Goal: Task Accomplishment & Management: Manage account settings

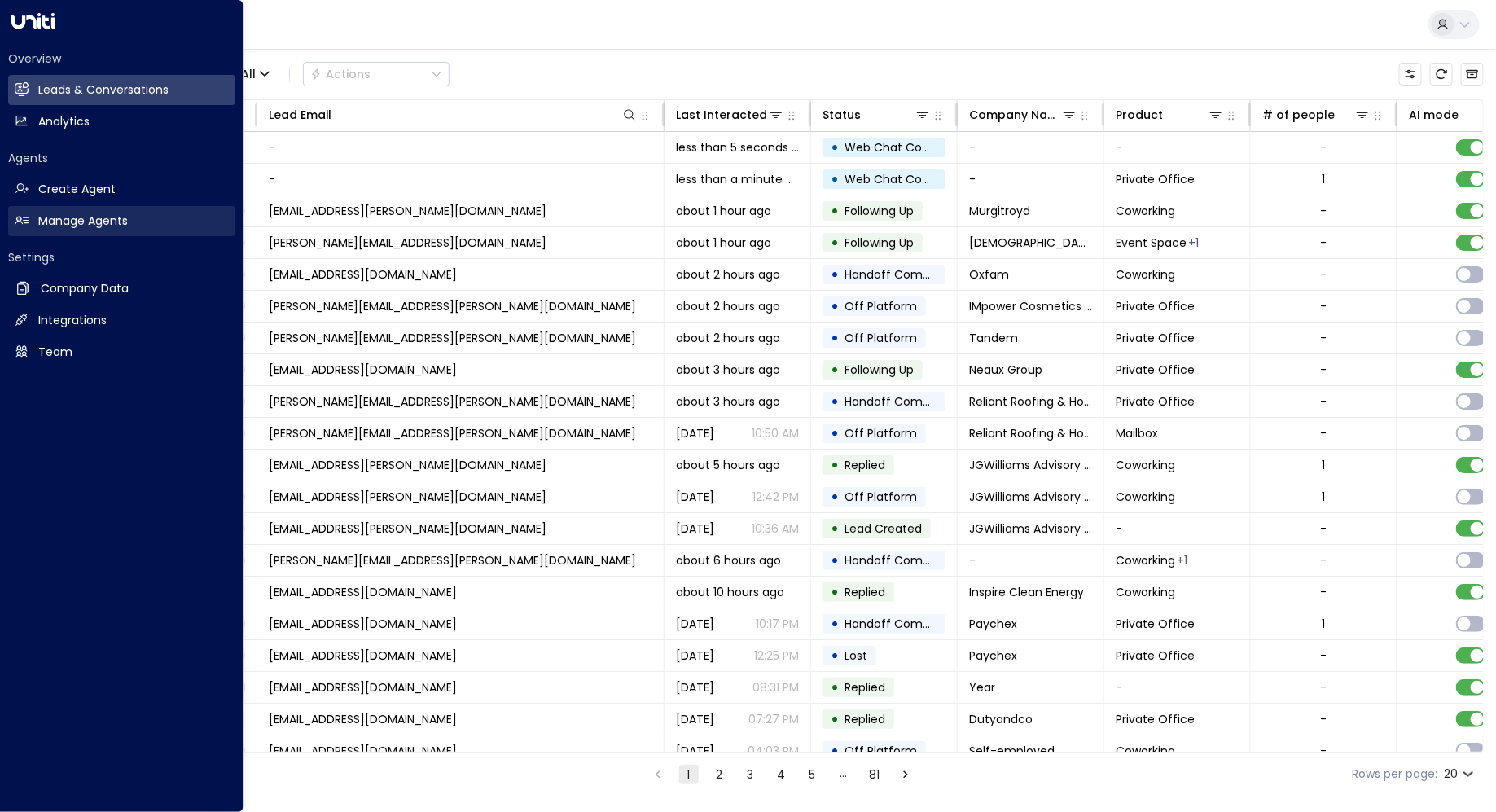
click at [51, 215] on h2 "Manage Agents" at bounding box center [82, 221] width 90 height 17
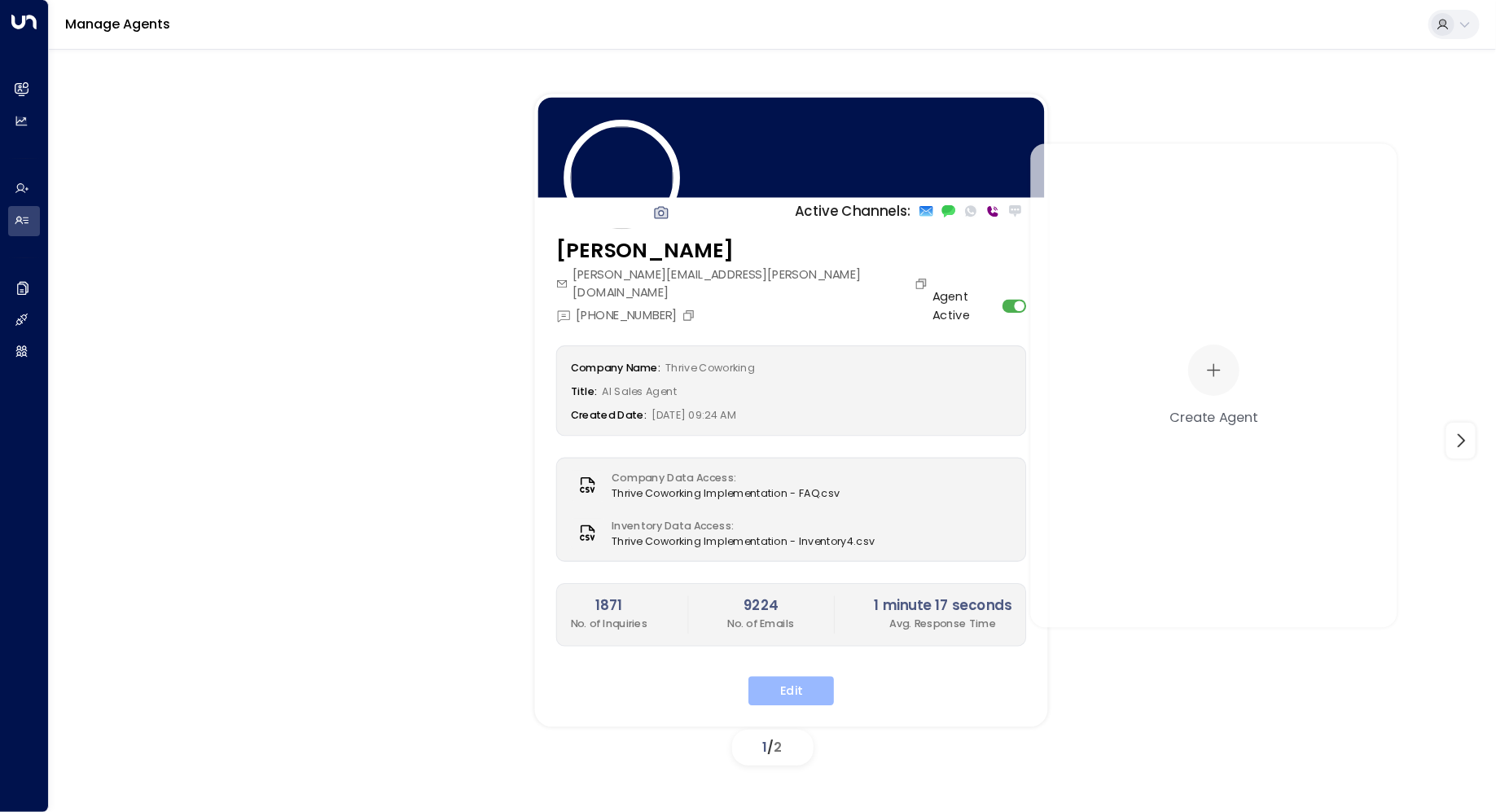
click at [761, 677] on button "Edit" at bounding box center [791, 691] width 85 height 29
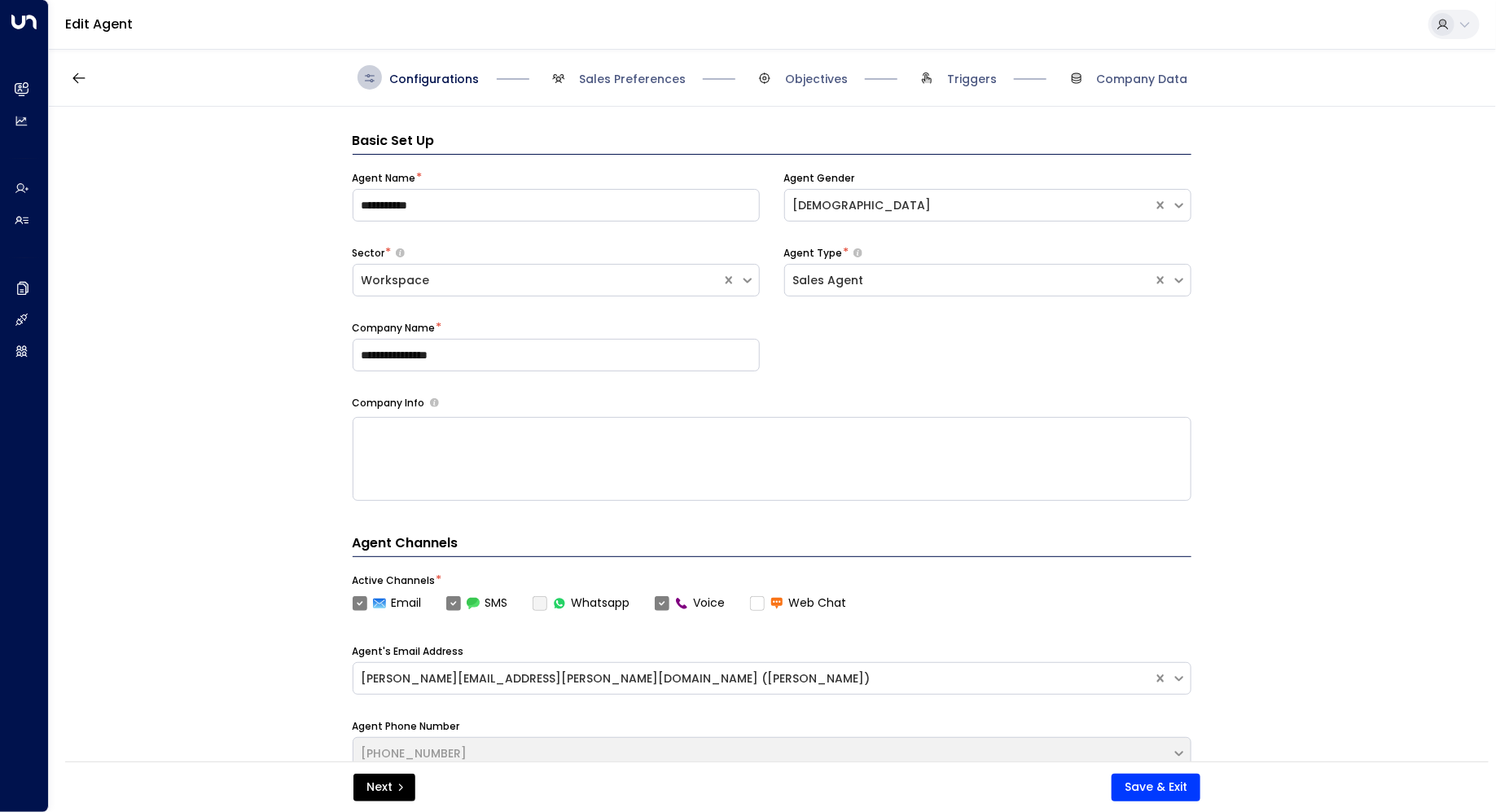
scroll to position [25, 0]
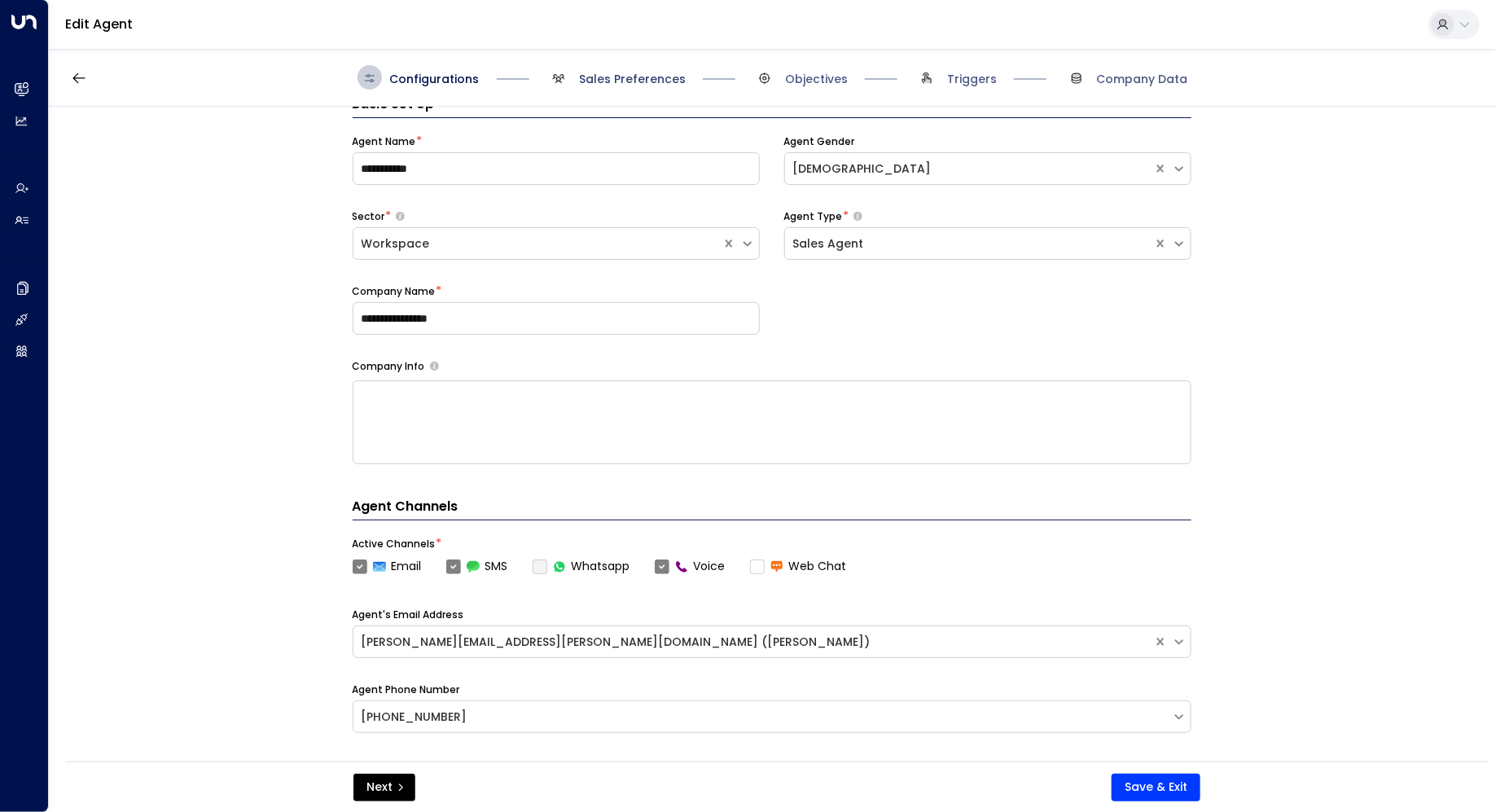
click at [648, 79] on span "Sales Preferences" at bounding box center [632, 78] width 107 height 16
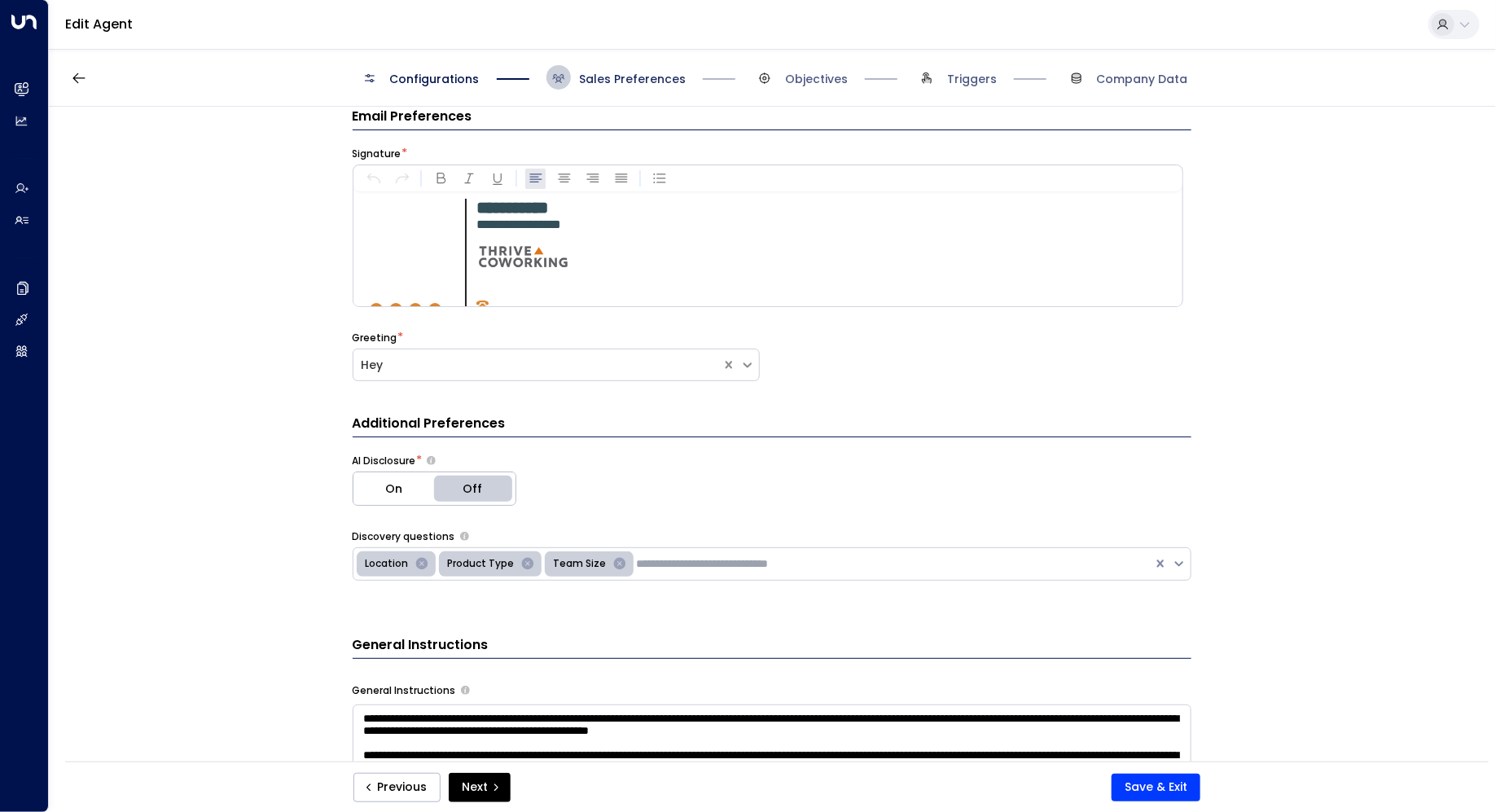
click at [648, 79] on span "Sales Preferences" at bounding box center [632, 78] width 107 height 16
click at [652, 74] on span "Sales Preferences" at bounding box center [632, 78] width 107 height 16
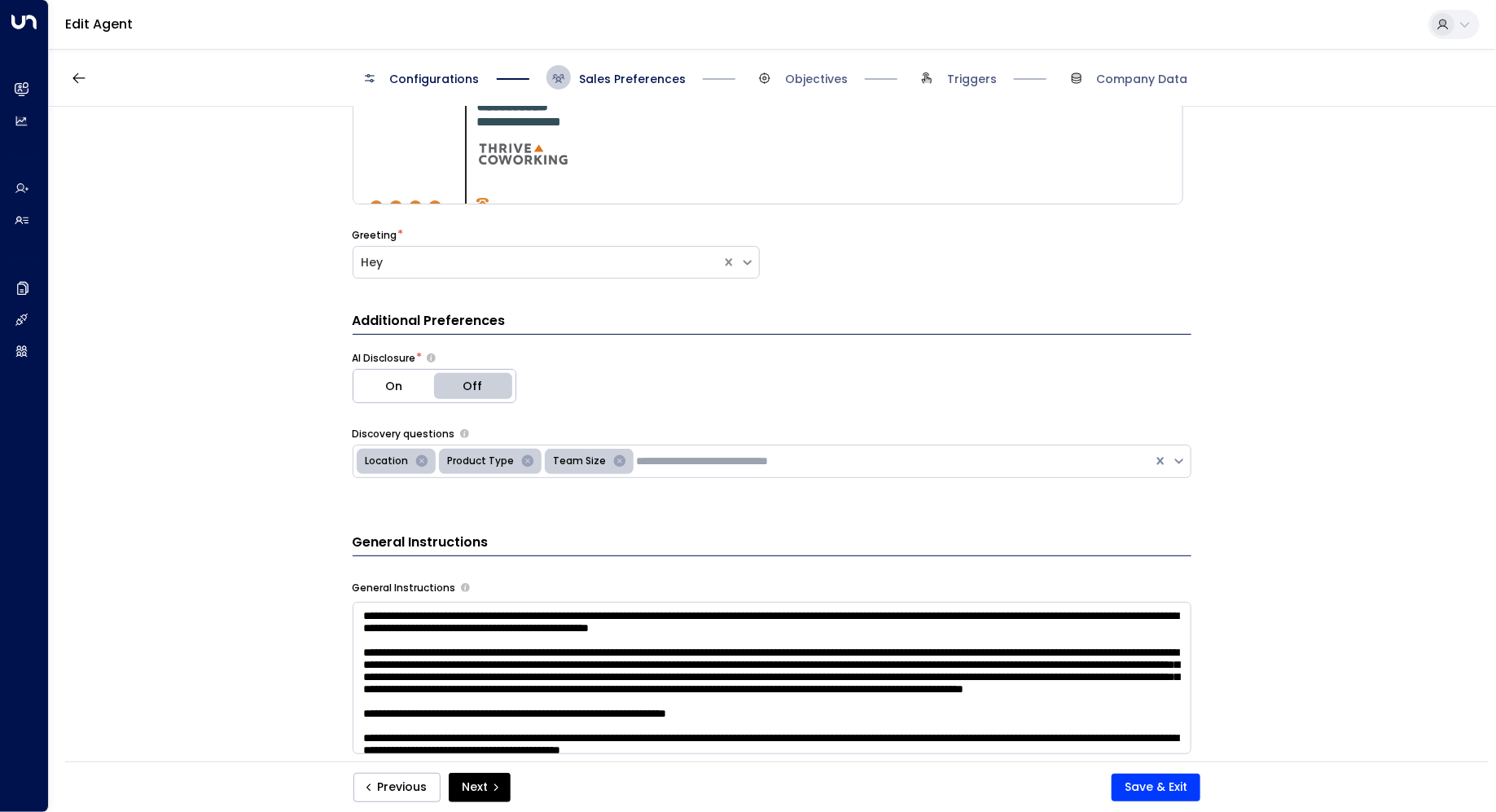
scroll to position [143, 0]
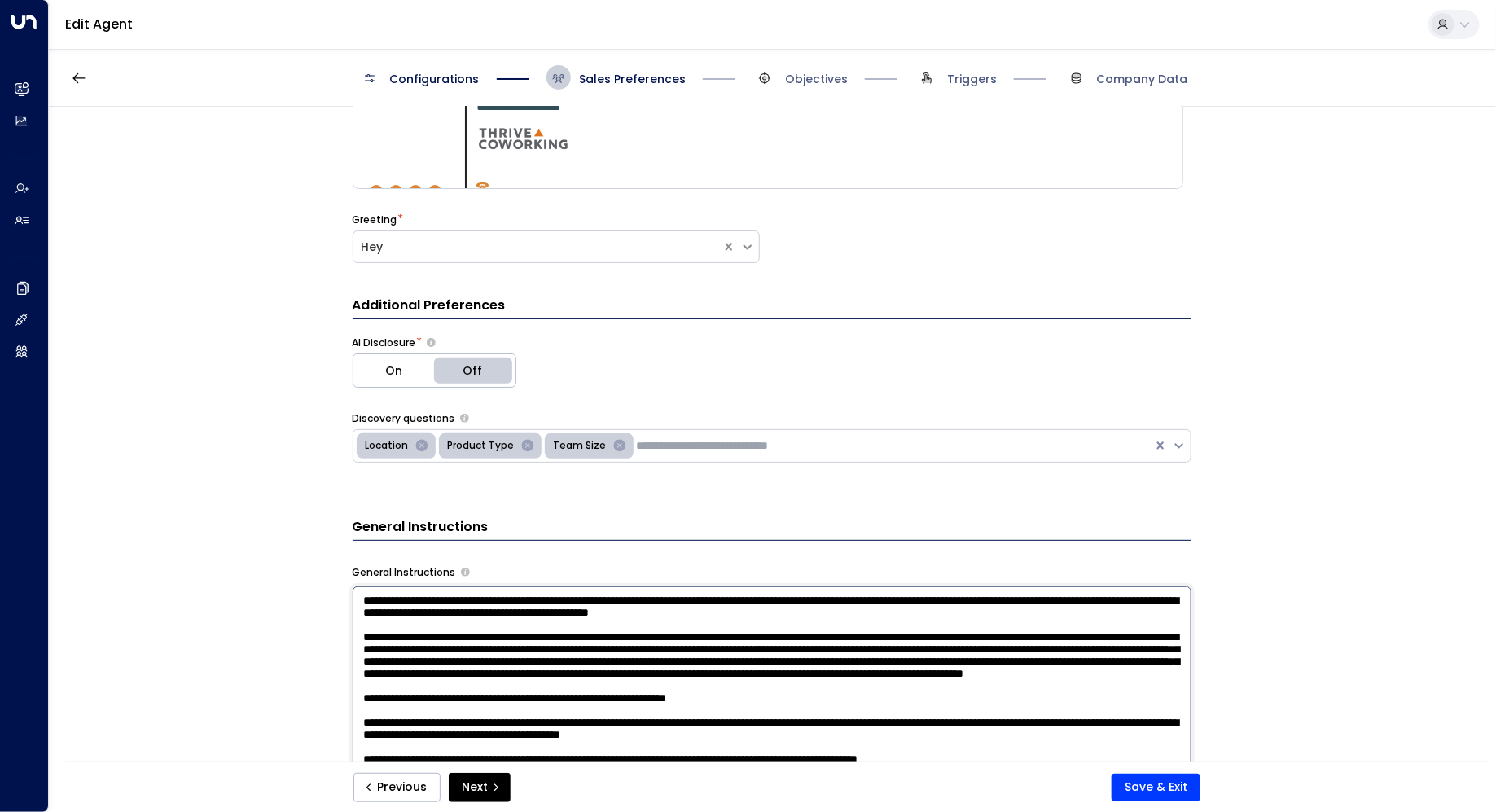
drag, startPoint x: 617, startPoint y: 650, endPoint x: 455, endPoint y: 645, distance: 162.1
click at [455, 645] on textarea at bounding box center [772, 799] width 839 height 426
click at [482, 643] on textarea at bounding box center [772, 799] width 839 height 426
drag, startPoint x: 566, startPoint y: 650, endPoint x: 456, endPoint y: 648, distance: 110.0
click at [456, 648] on textarea at bounding box center [772, 799] width 839 height 426
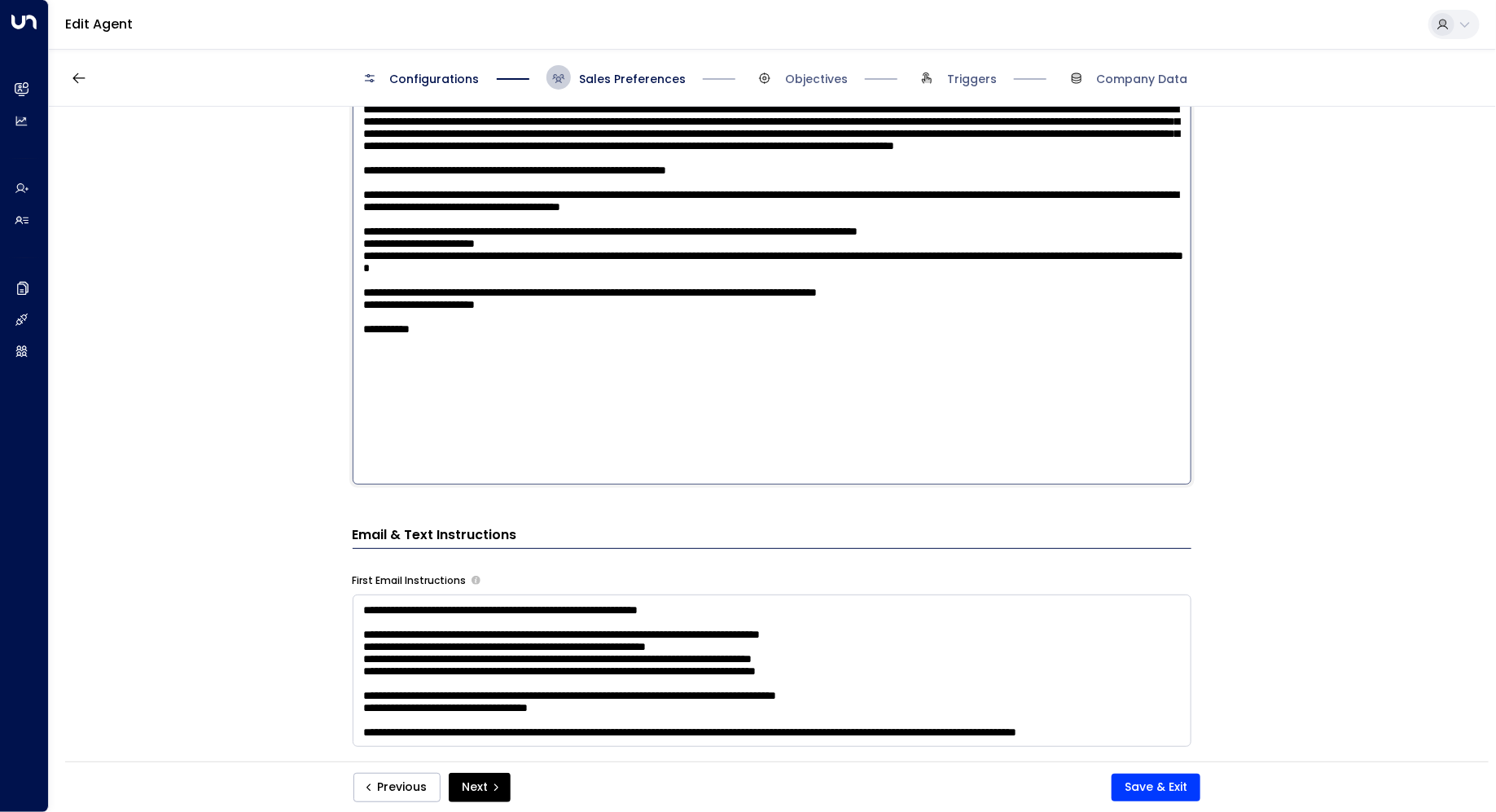
scroll to position [673, 0]
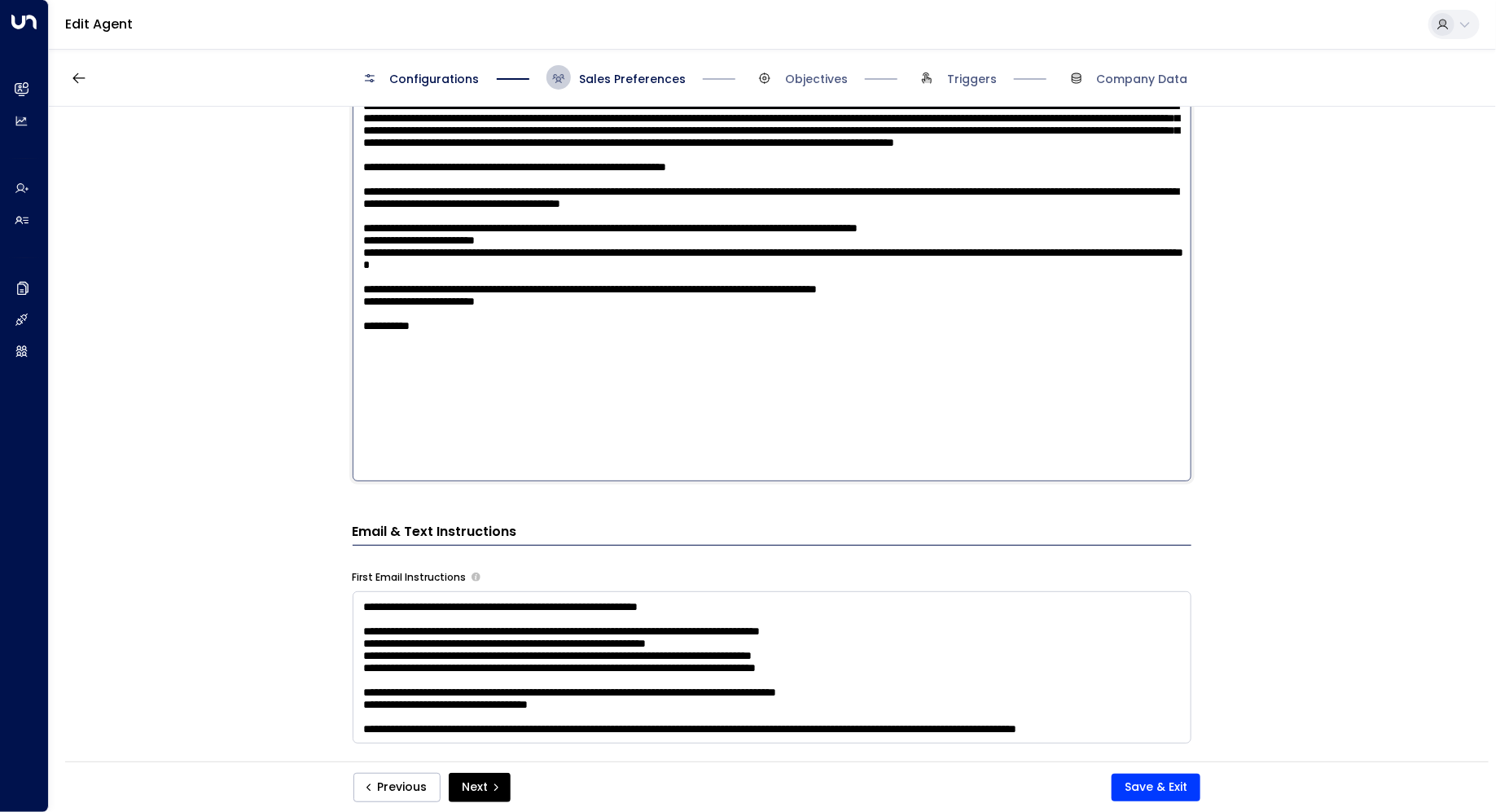
type textarea "**********"
click at [1120, 790] on button "Save & Exit" at bounding box center [1157, 786] width 89 height 27
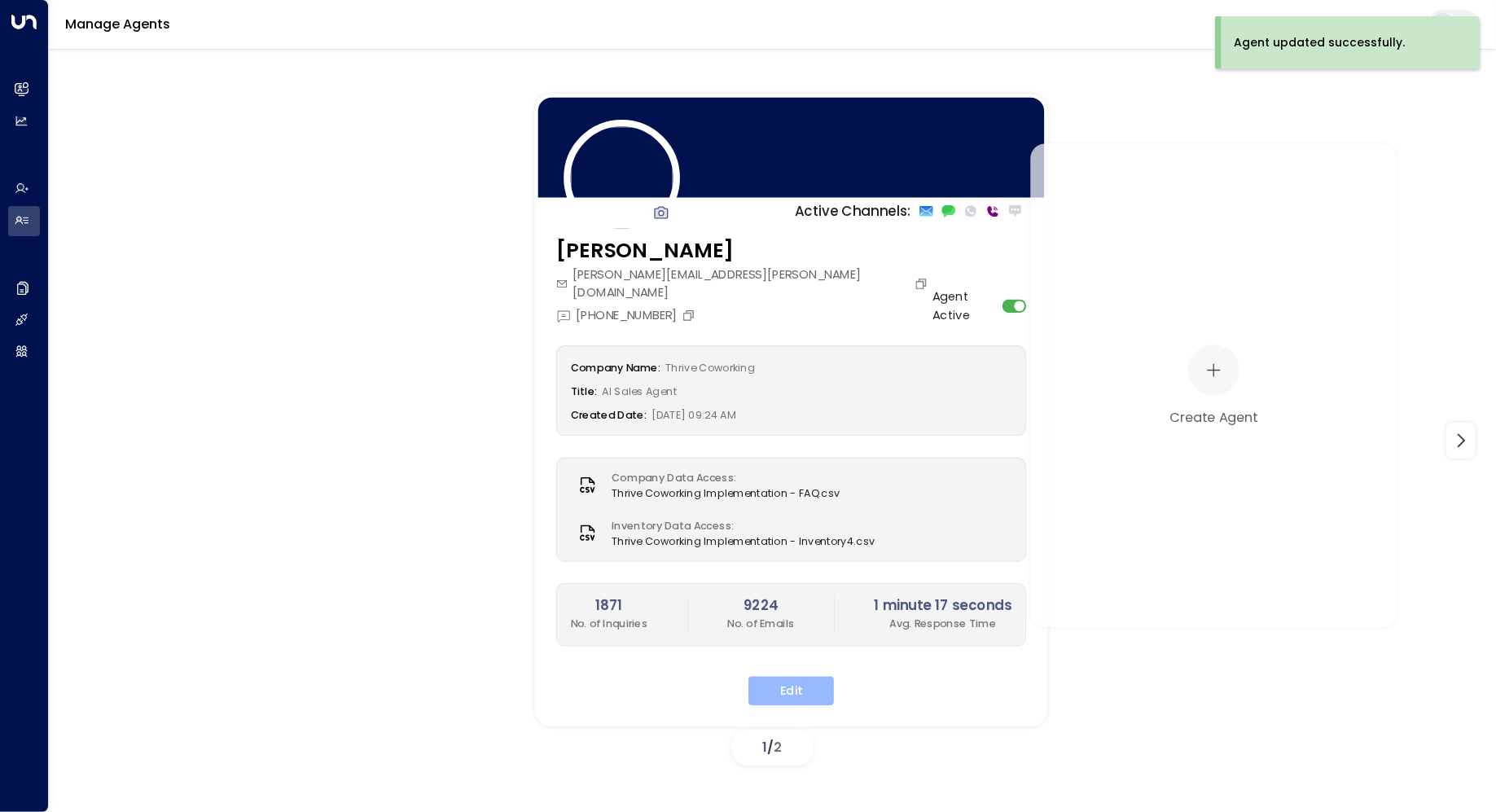
click at [763, 677] on button "Edit" at bounding box center [791, 691] width 85 height 29
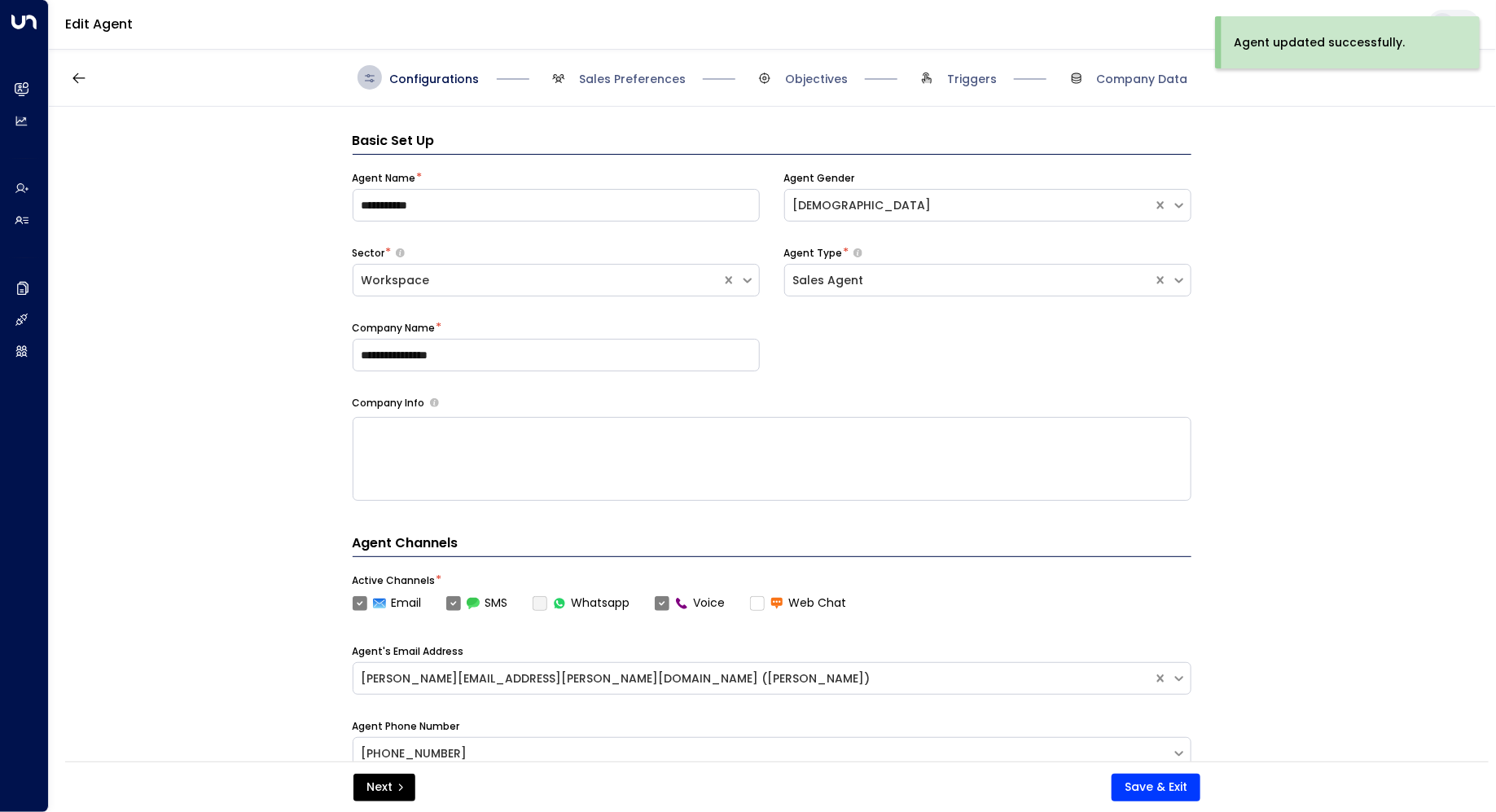
scroll to position [25, 0]
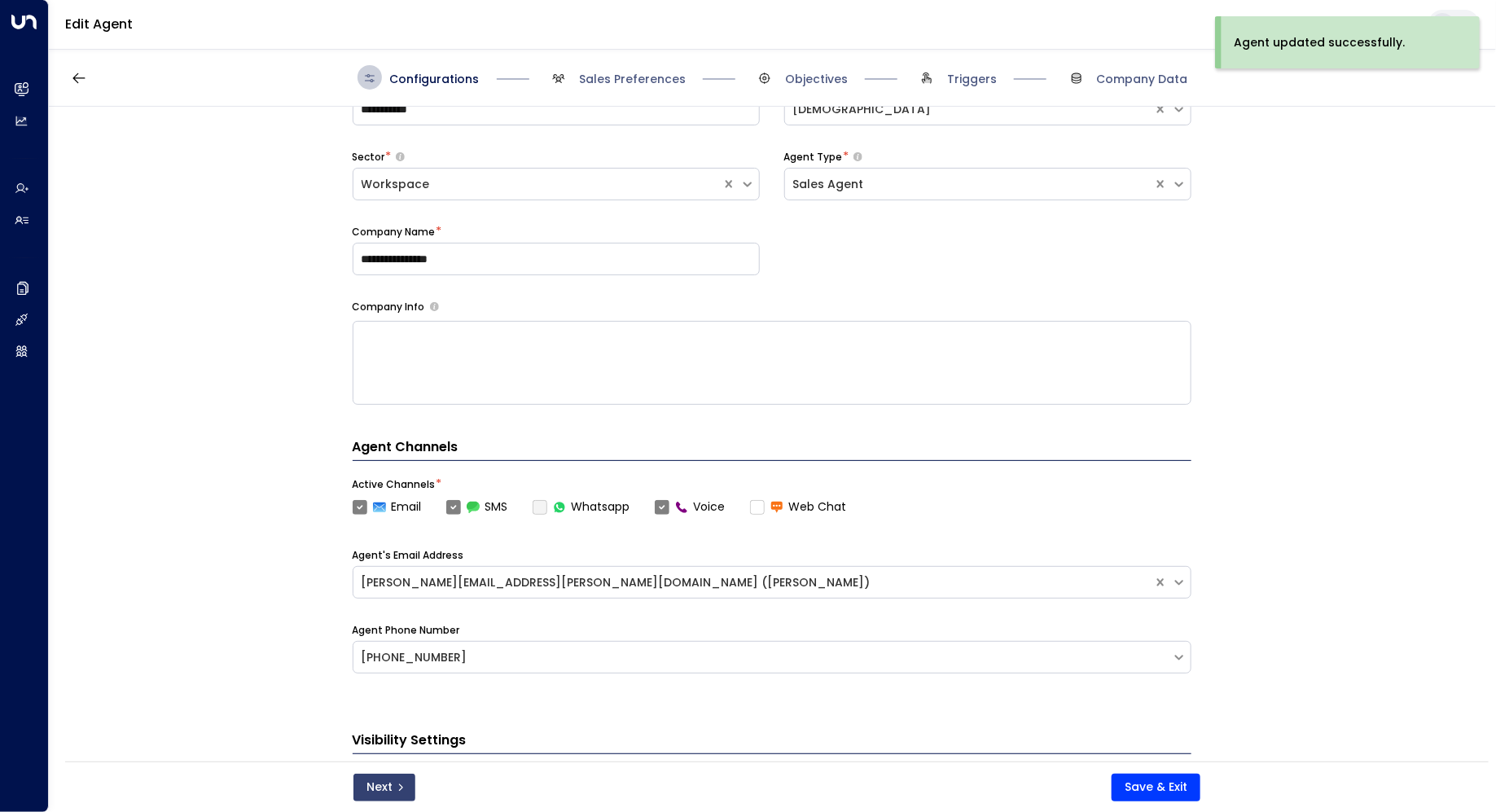
click at [391, 798] on button "Next" at bounding box center [384, 786] width 61 height 27
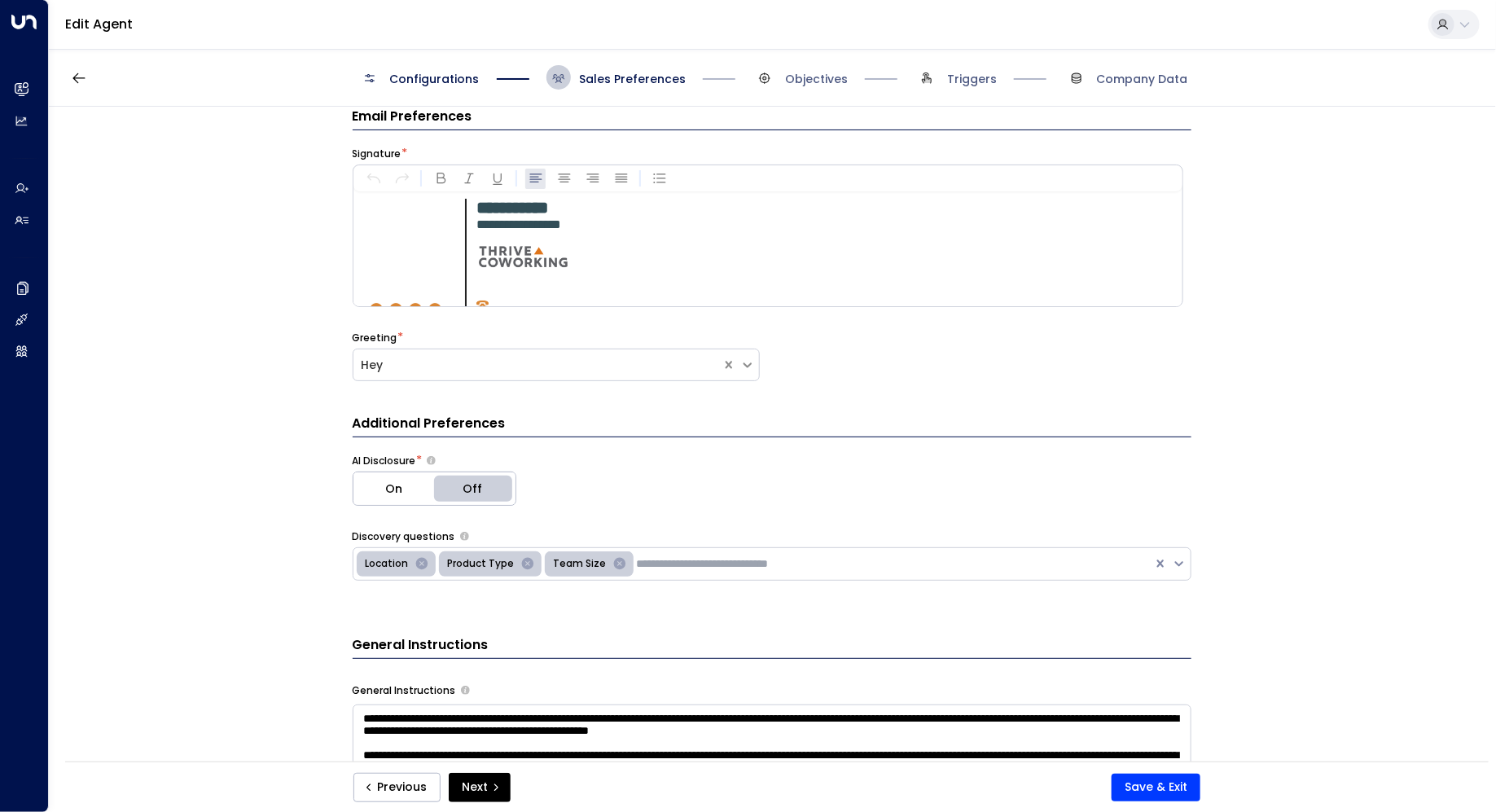
scroll to position [493, 0]
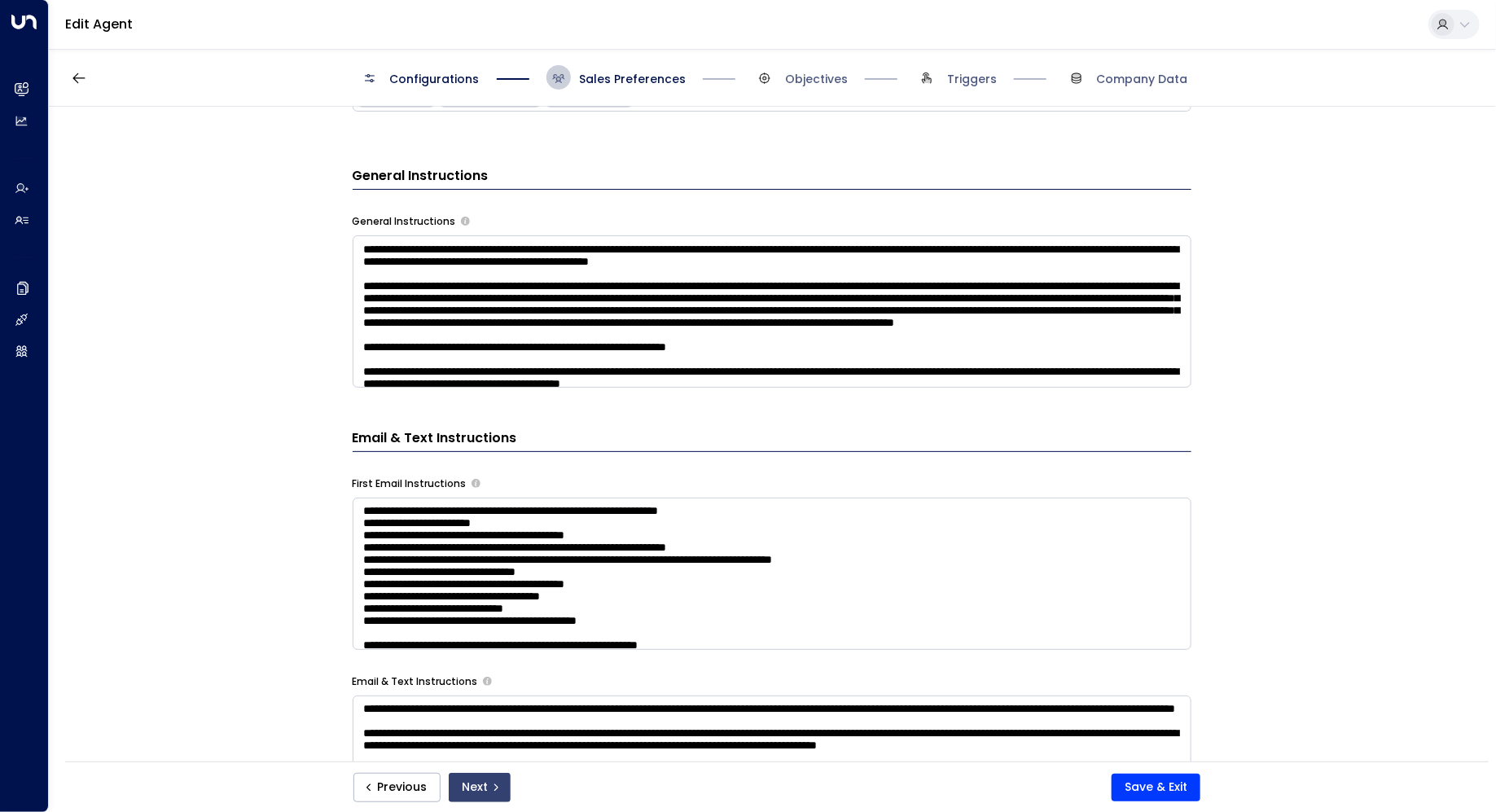
click at [478, 781] on button "Next" at bounding box center [479, 786] width 61 height 29
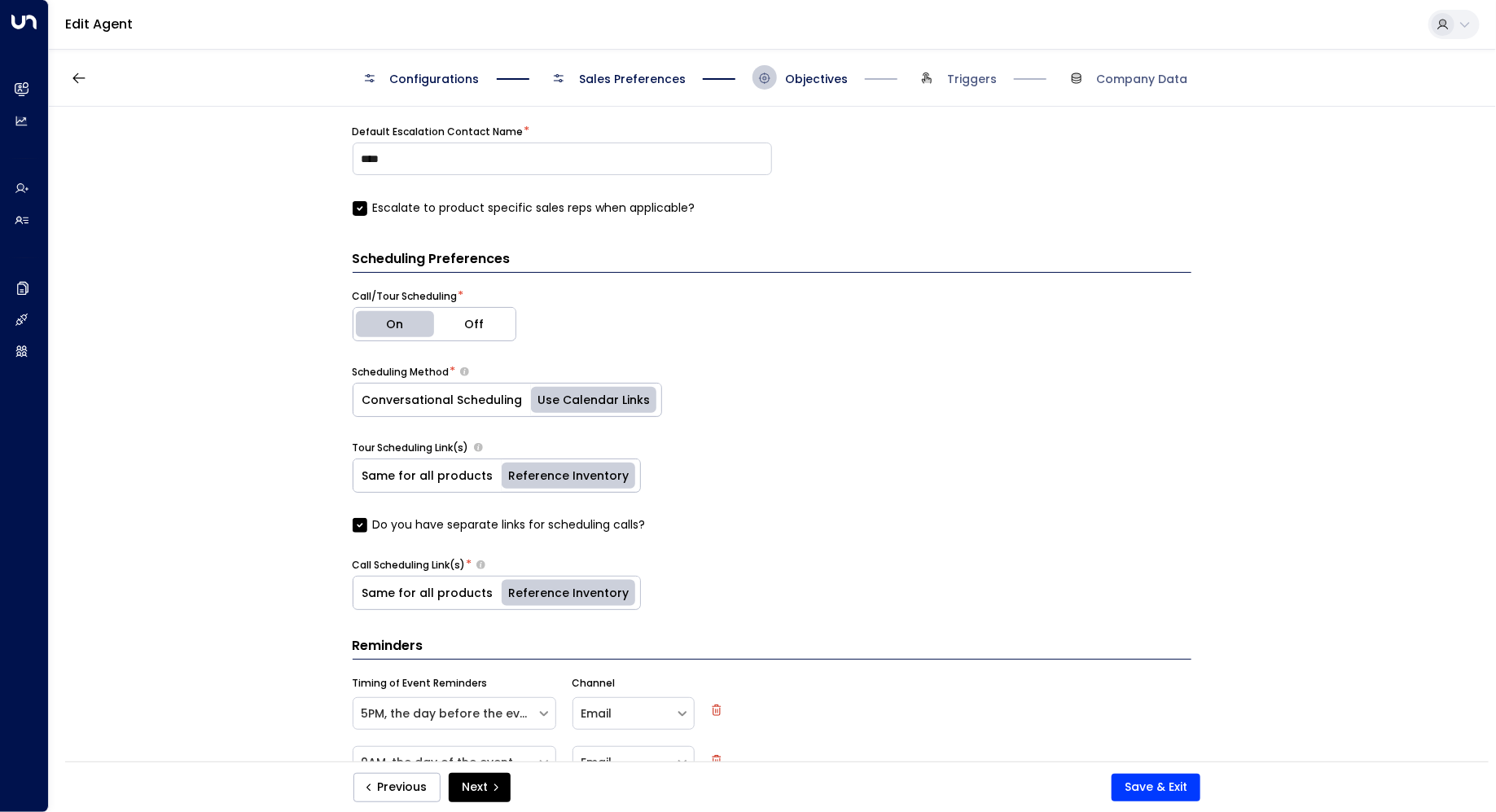
scroll to position [775, 0]
